Goal: Task Accomplishment & Management: Use online tool/utility

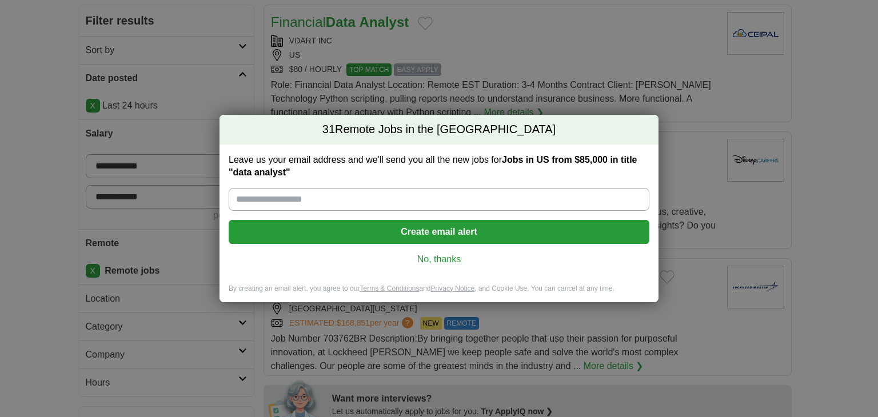
click at [446, 256] on link "No, thanks" at bounding box center [439, 259] width 402 height 13
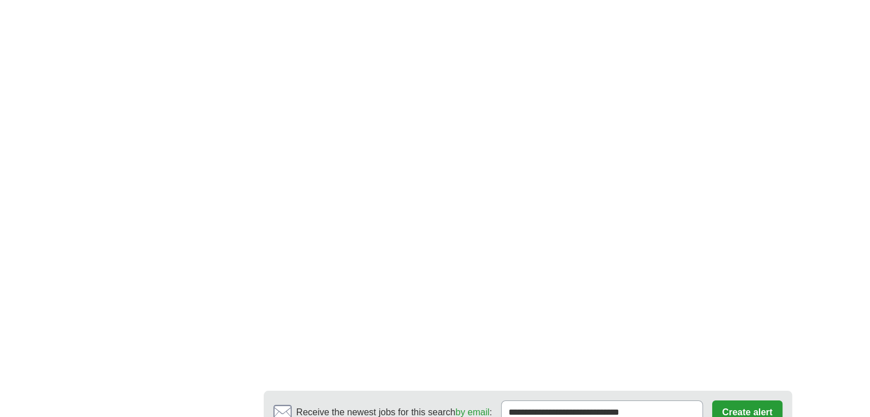
scroll to position [4171, 0]
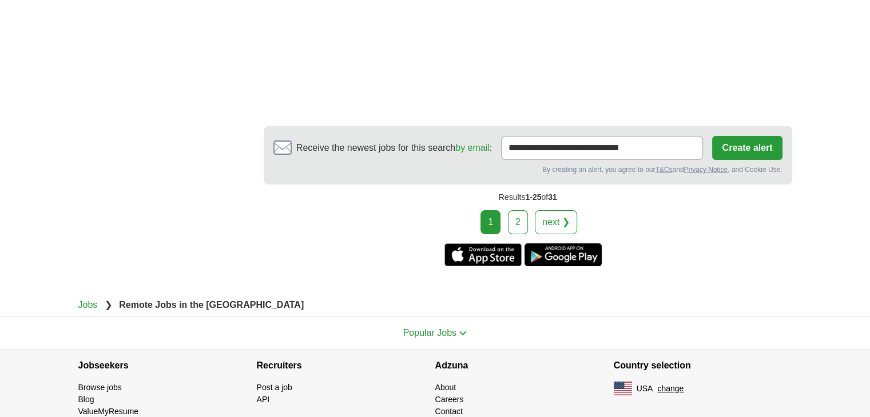
click at [517, 210] on link "2" at bounding box center [518, 222] width 20 height 24
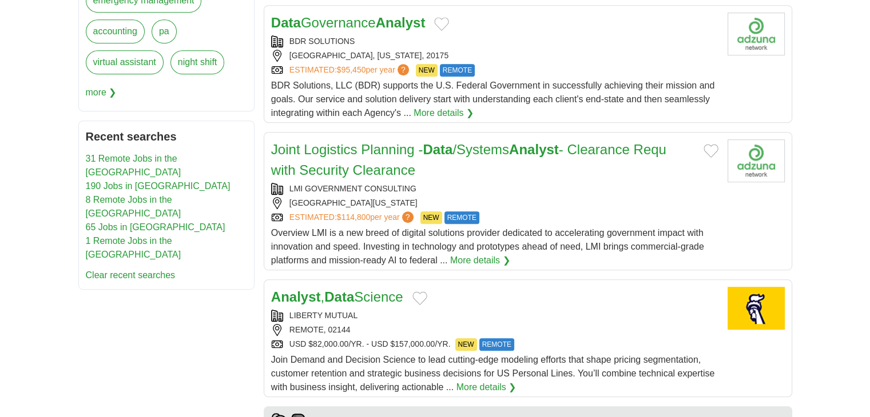
scroll to position [572, 0]
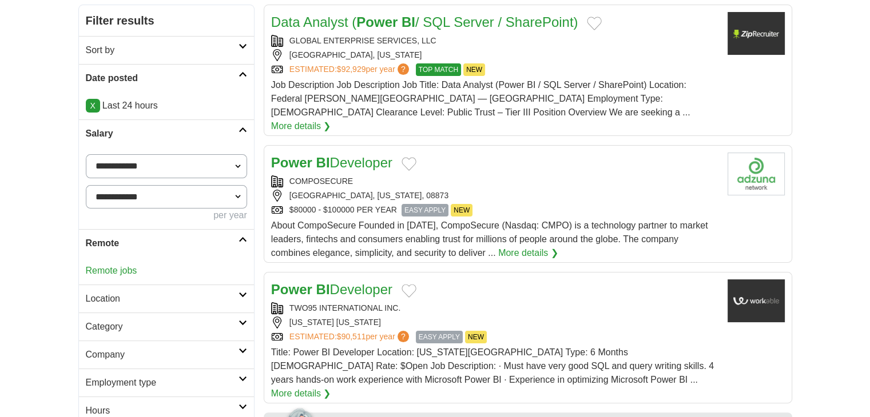
click at [125, 266] on link "Remote jobs" at bounding box center [111, 271] width 51 height 10
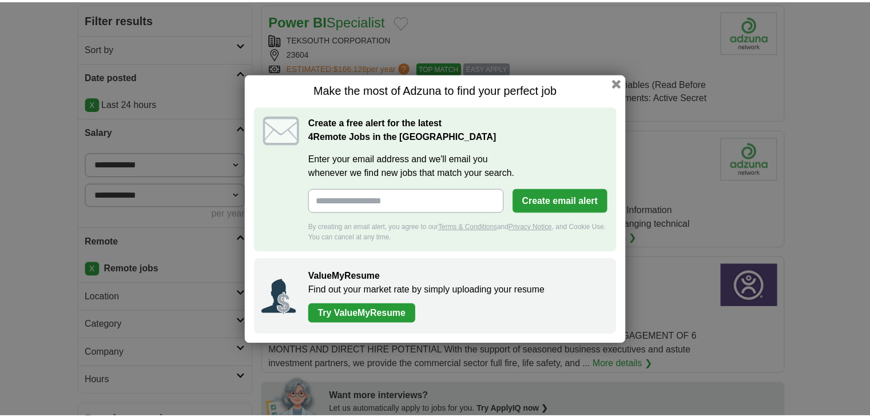
scroll to position [192, 0]
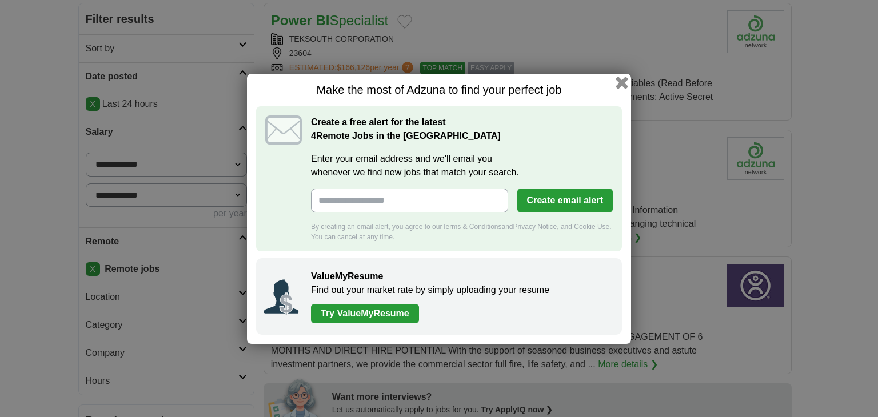
click at [624, 81] on button "button" at bounding box center [622, 82] width 13 height 13
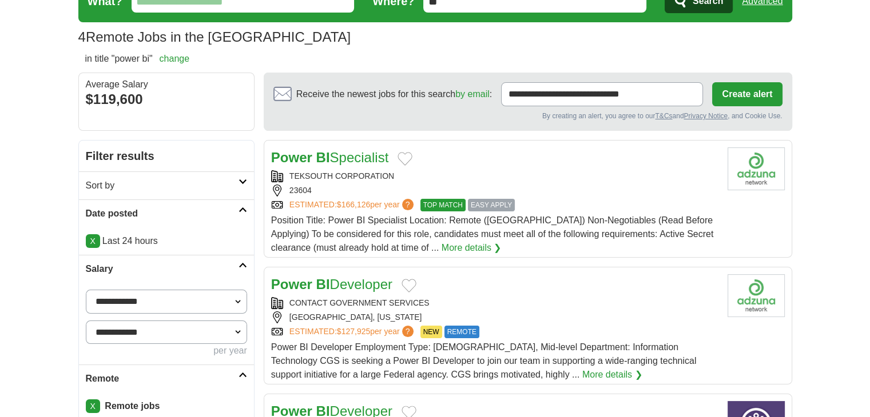
scroll to position [0, 0]
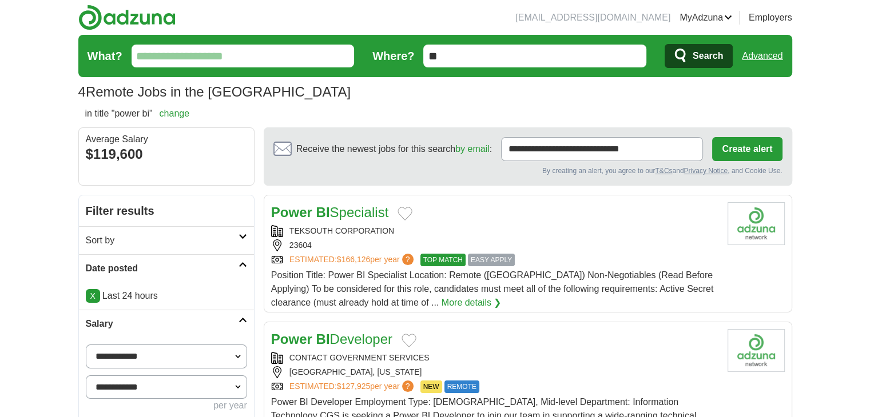
click at [765, 61] on link "Advanced" at bounding box center [762, 56] width 41 height 23
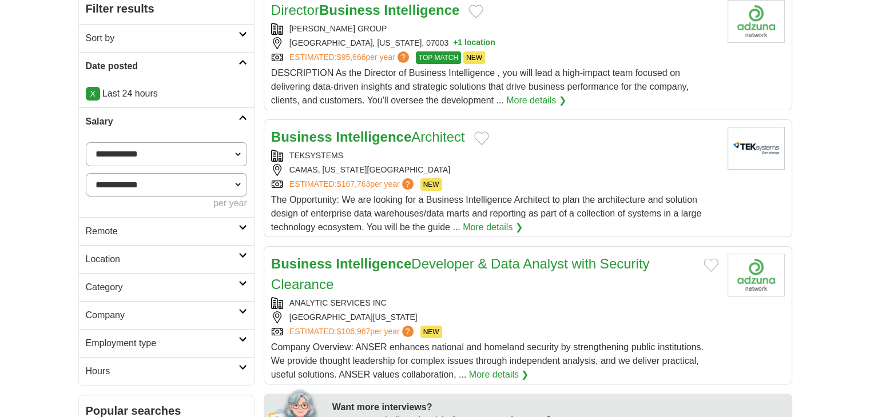
scroll to position [224, 0]
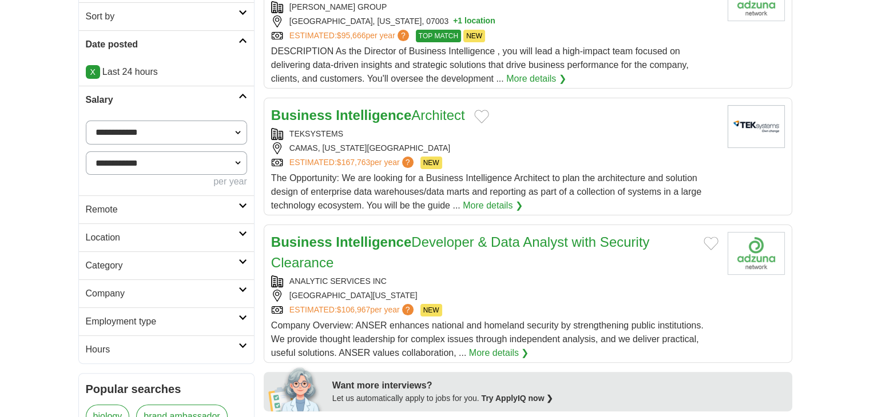
click at [149, 213] on h2 "Remote" at bounding box center [162, 210] width 153 height 14
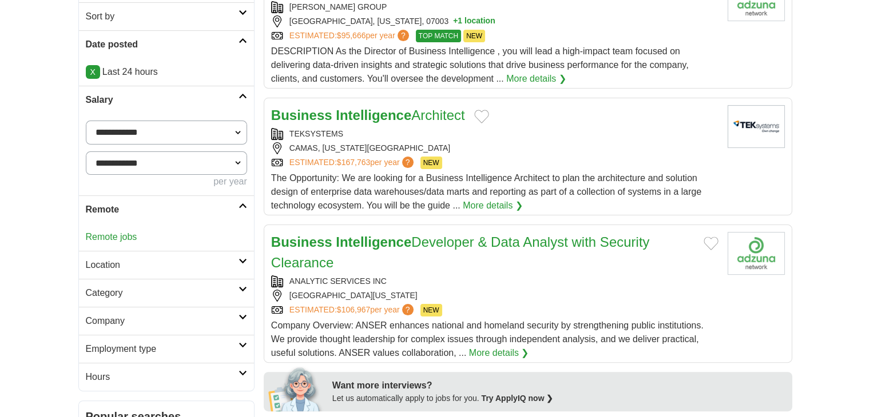
click at [115, 236] on link "Remote jobs" at bounding box center [111, 237] width 51 height 10
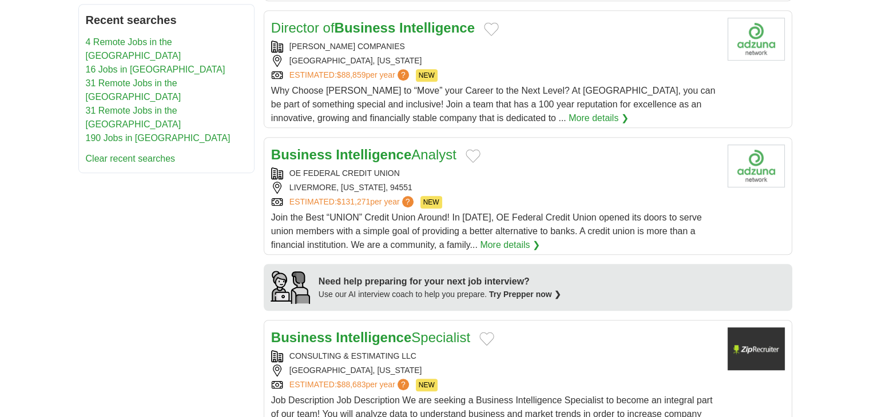
scroll to position [762, 0]
